Goal: Find specific page/section: Find specific page/section

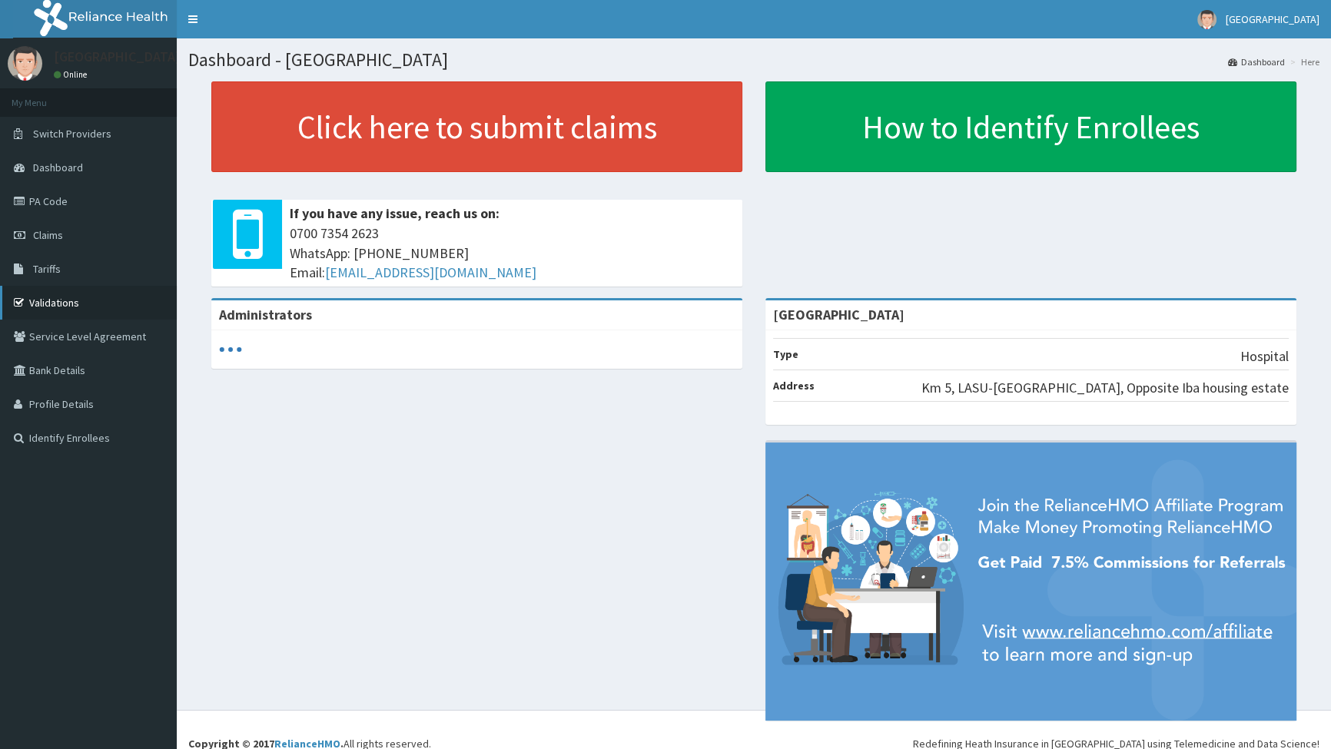
click at [56, 303] on link "Validations" at bounding box center [88, 303] width 177 height 34
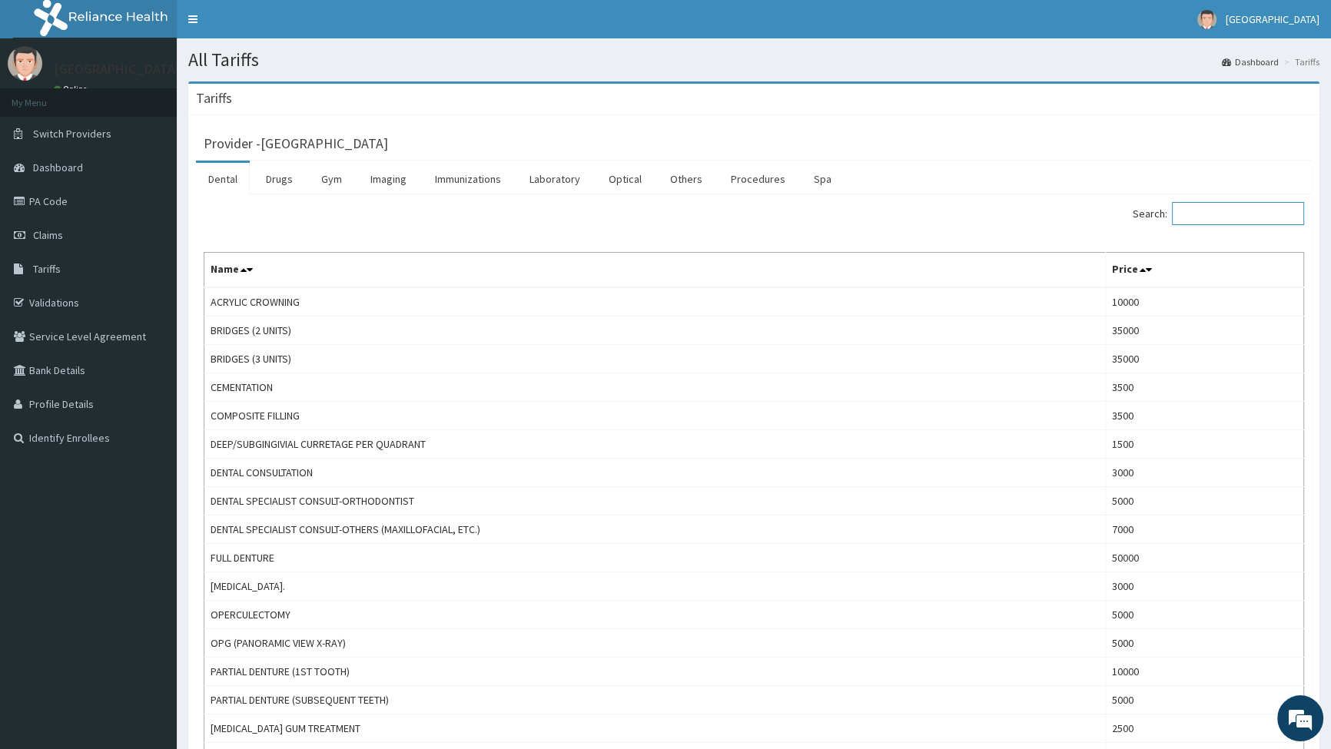
click at [1193, 216] on input "Search:" at bounding box center [1238, 213] width 132 height 23
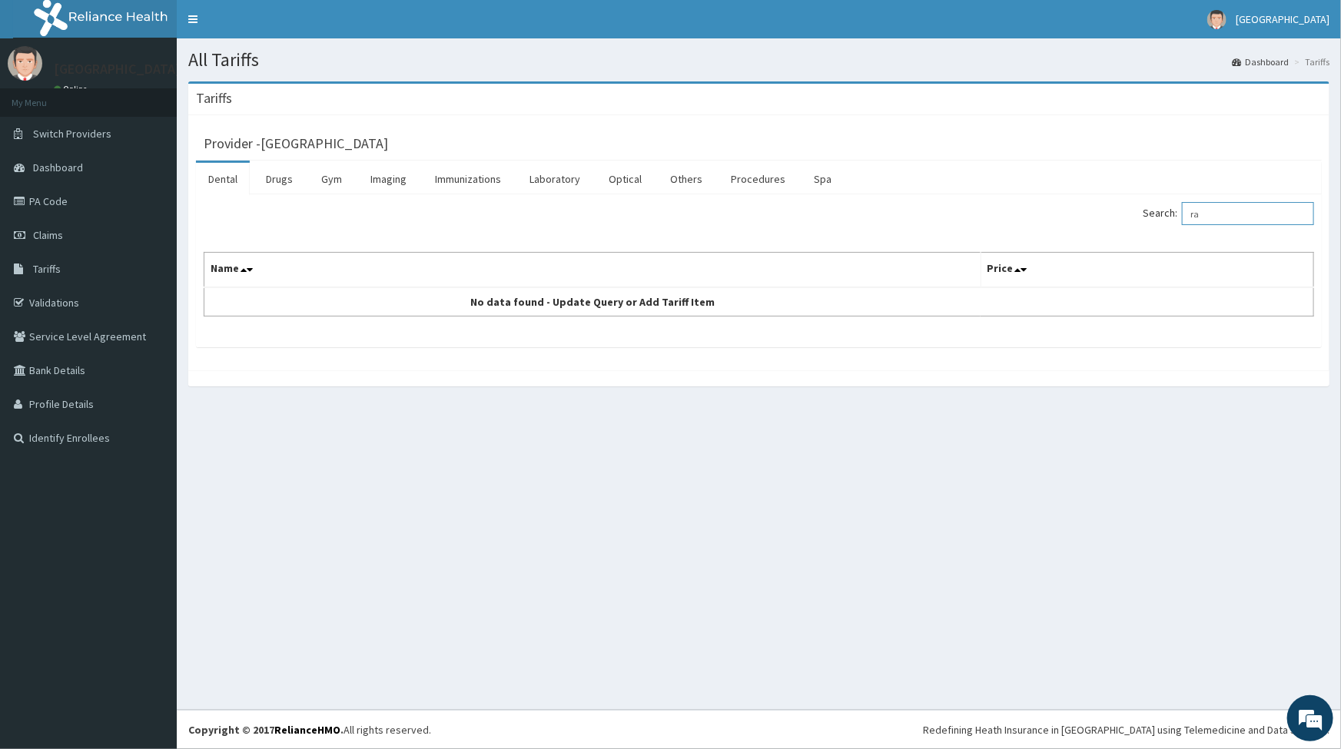
type input "r"
type input "anti"
click at [280, 181] on link "Drugs" at bounding box center [279, 179] width 51 height 32
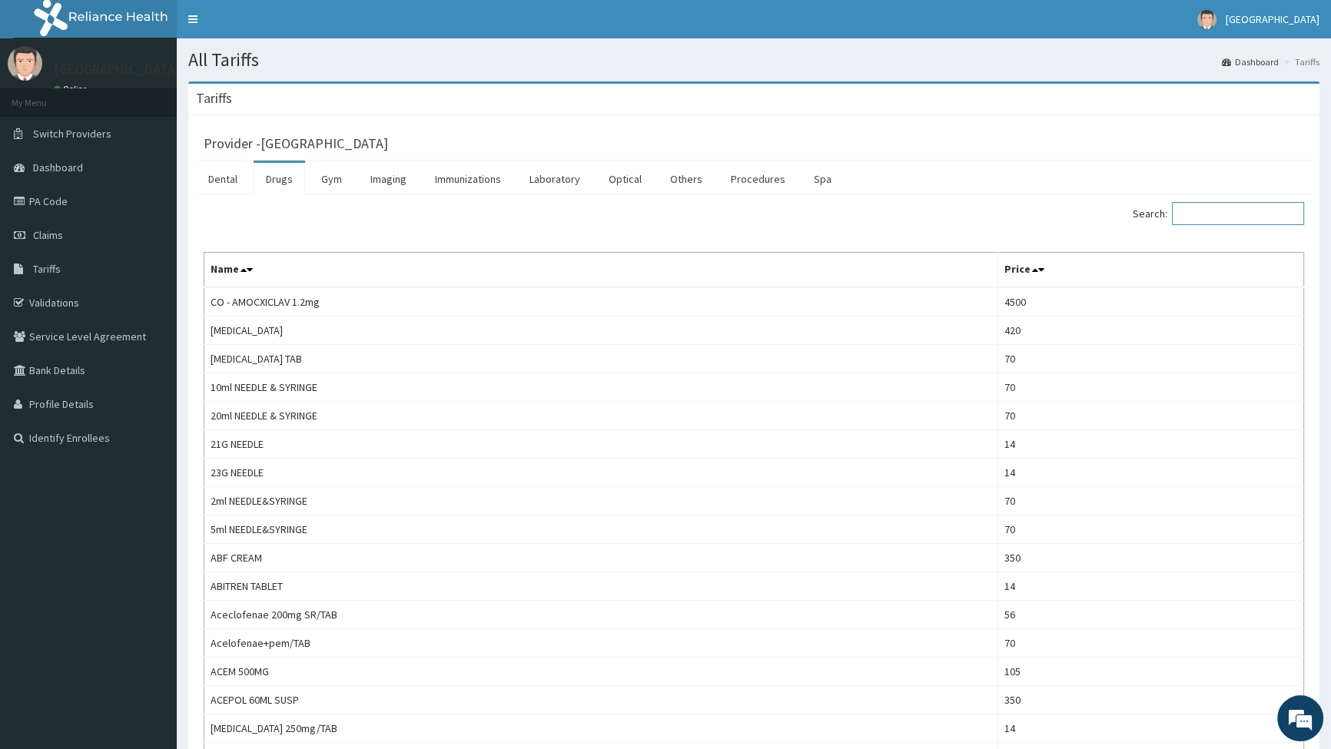
click at [1211, 217] on input "Search:" at bounding box center [1238, 213] width 132 height 23
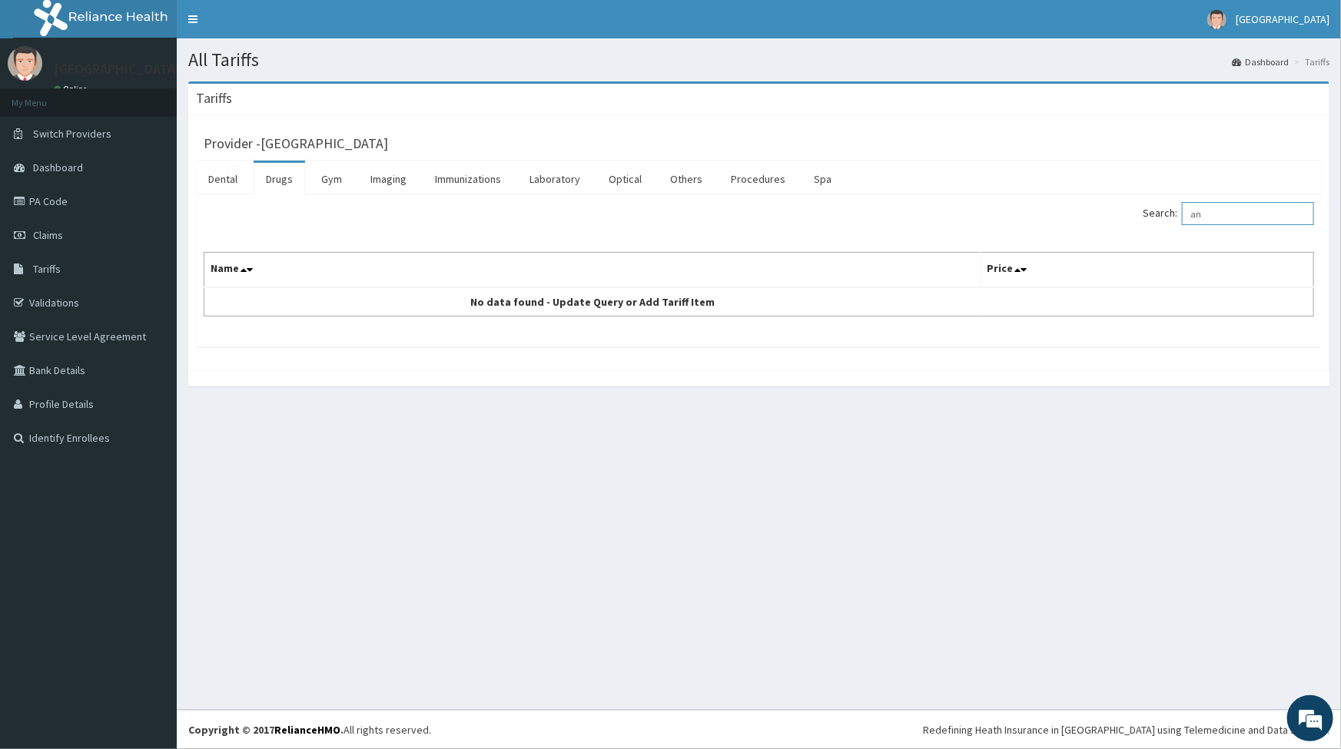
type input "a"
type input "v"
type input "antirabies"
